Goal: Transaction & Acquisition: Purchase product/service

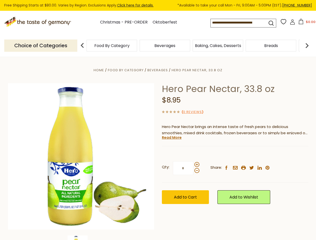
click at [158, 120] on div "Home Food By Category [GEOGRAPHIC_DATA] Hero Pear Nectar, 33.8 oz Hero Pear Nec…" at bounding box center [158, 163] width 308 height 193
click at [306, 23] on button "$0.00" at bounding box center [306, 23] width 21 height 8
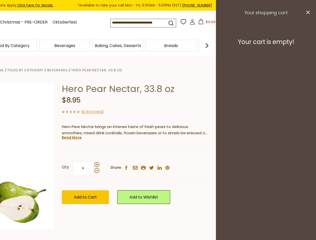
click at [91, 46] on div "Beverages" at bounding box center [64, 46] width 53 height 12
click at [37, 46] on div "Beverages" at bounding box center [11, 46] width 51 height 12
click at [307, 46] on h3 "Your cart is empty!" at bounding box center [266, 42] width 88 height 8
click at [158, 149] on div "Hero Pear Nectar, 33.8 oz $8.95 ( 0 Reviews ) Hero Pear Nectar brings an intens…" at bounding box center [135, 149] width 146 height 132
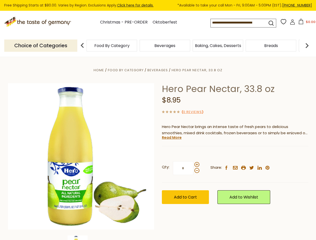
click at [81, 238] on div "Home Food By Category [GEOGRAPHIC_DATA] Hero Pear Nectar, 33.8 oz Hero Pear Nec…" at bounding box center [158, 163] width 308 height 193
click at [171, 138] on link "Read More" at bounding box center [172, 137] width 20 height 5
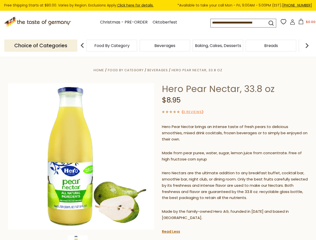
click at [197, 170] on p "Hero Nectars are the ultimate addition to any breakfast buffet, cocktail bar, s…" at bounding box center [235, 185] width 146 height 31
